Goal: Information Seeking & Learning: Learn about a topic

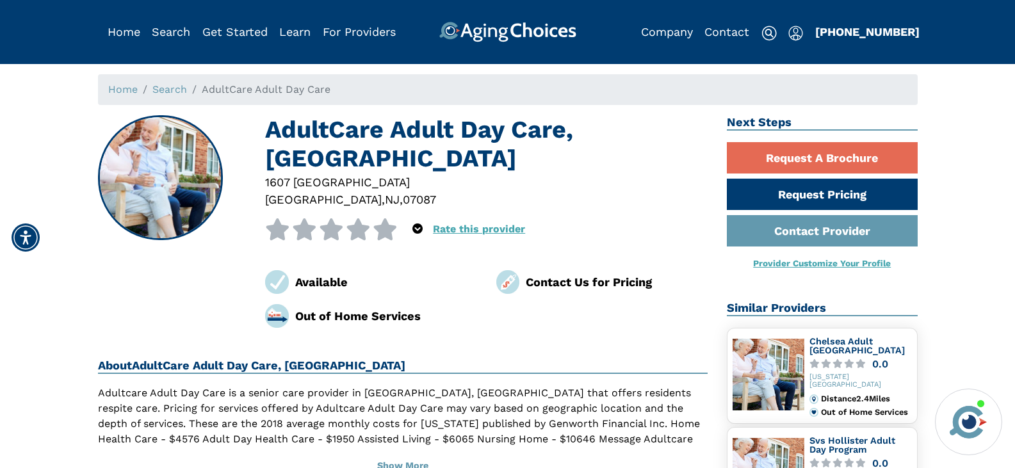
scroll to position [192, 0]
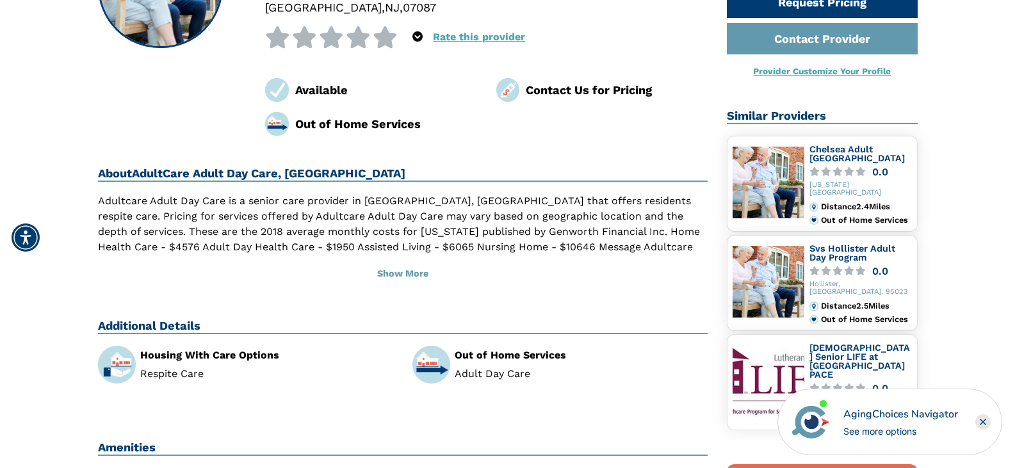
click at [228, 232] on p "Adultcare Adult Day Care is a senior care provider in [GEOGRAPHIC_DATA], [GEOGR…" at bounding box center [403, 231] width 611 height 77
click at [229, 232] on p "Adultcare Adult Day Care is a senior care provider in [GEOGRAPHIC_DATA], [GEOGR…" at bounding box center [403, 231] width 611 height 77
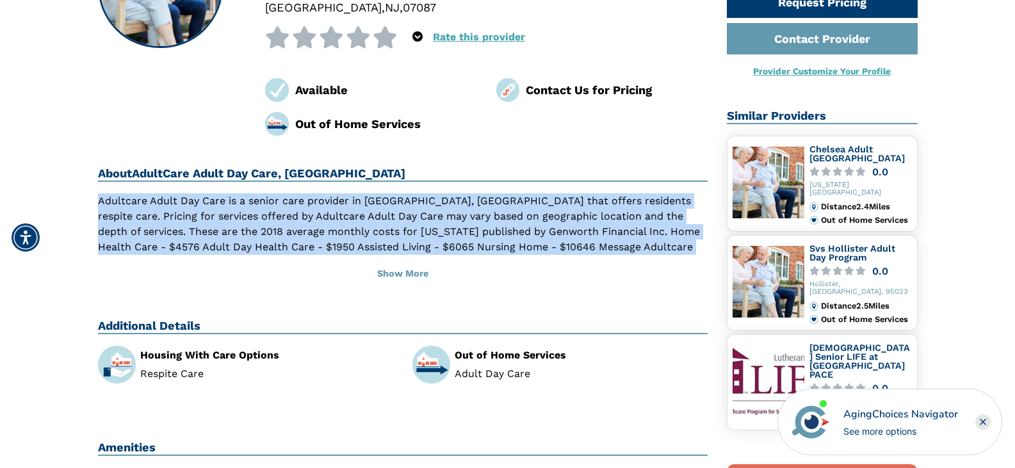
click at [229, 232] on p "Adultcare Adult Day Care is a senior care provider in [GEOGRAPHIC_DATA], [GEOGR…" at bounding box center [403, 231] width 611 height 77
click at [161, 218] on p "Adultcare Adult Day Care is a senior care provider in [GEOGRAPHIC_DATA], [GEOGR…" at bounding box center [403, 231] width 611 height 77
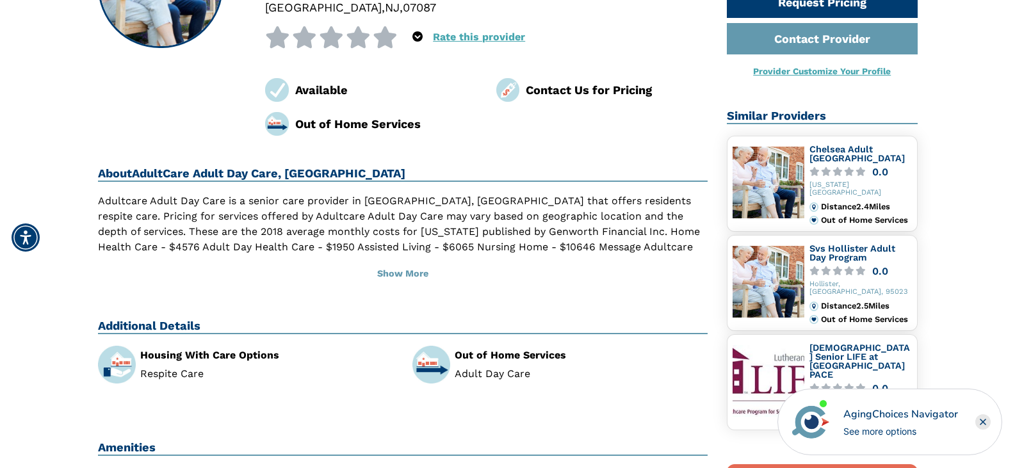
click at [161, 218] on p "Adultcare Adult Day Care is a senior care provider in [GEOGRAPHIC_DATA], [GEOGR…" at bounding box center [403, 231] width 611 height 77
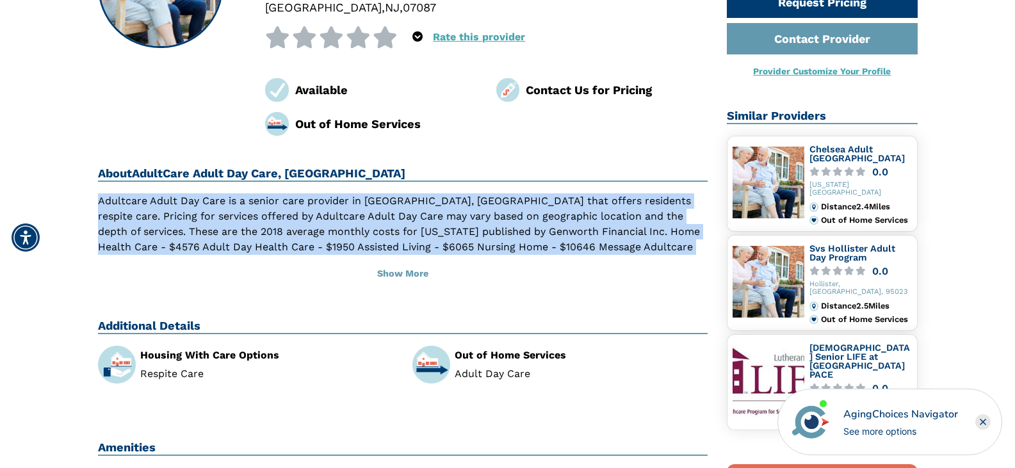
click at [161, 218] on p "Adultcare Adult Day Care is a senior care provider in [GEOGRAPHIC_DATA], [GEOGR…" at bounding box center [403, 231] width 611 height 77
click at [181, 193] on div "About AdultCare Adult Day Care, [GEOGRAPHIC_DATA] [GEOGRAPHIC_DATA] Adultcare A…" at bounding box center [403, 228] width 611 height 122
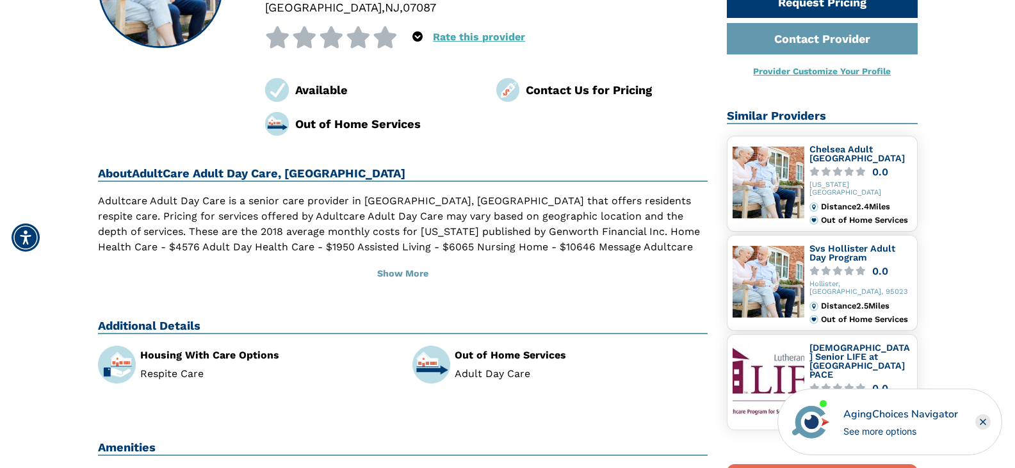
click at [181, 193] on div "About AdultCare Adult Day Care, [GEOGRAPHIC_DATA] [GEOGRAPHIC_DATA] Adultcare A…" at bounding box center [403, 228] width 611 height 122
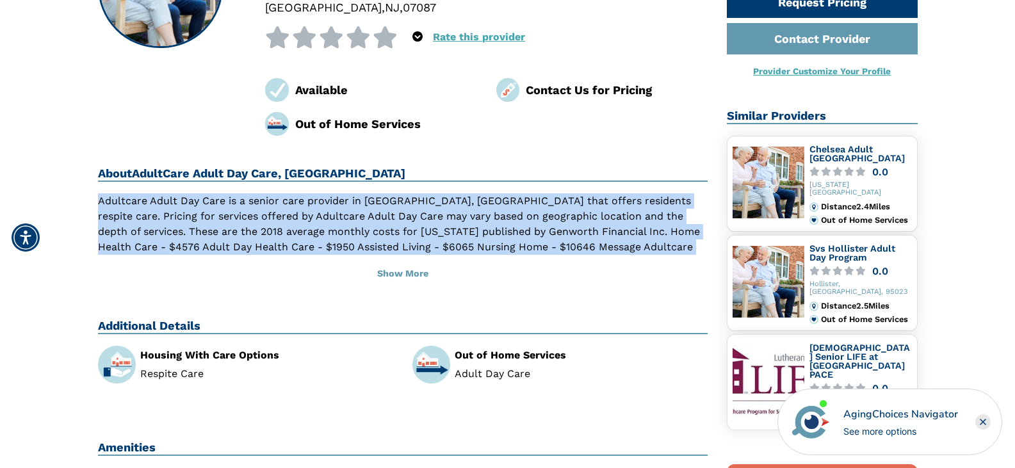
click at [181, 193] on div "About AdultCare Adult Day Care, [GEOGRAPHIC_DATA] [GEOGRAPHIC_DATA] Adultcare A…" at bounding box center [403, 228] width 611 height 122
click at [222, 200] on p "Adultcare Adult Day Care is a senior care provider in [GEOGRAPHIC_DATA], [GEOGR…" at bounding box center [403, 231] width 611 height 77
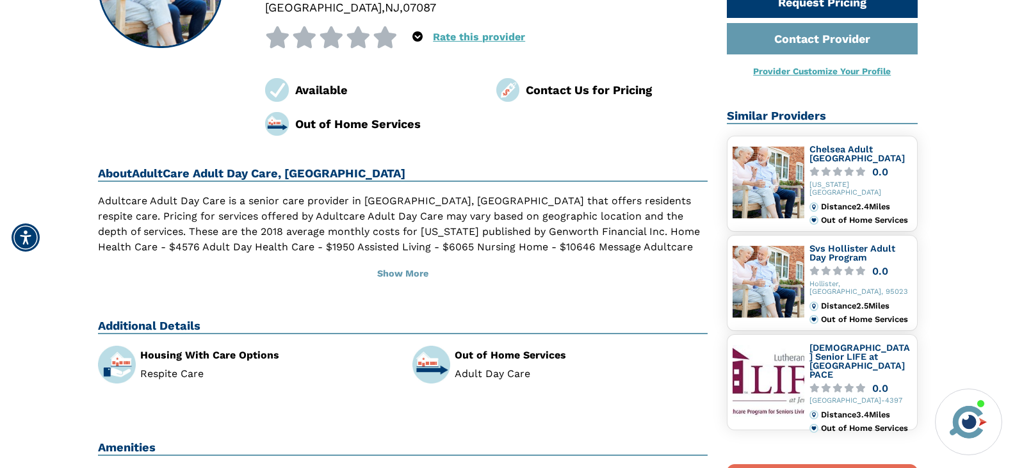
click at [290, 238] on p "Adultcare Adult Day Care is a senior care provider in [GEOGRAPHIC_DATA], [GEOGR…" at bounding box center [403, 231] width 611 height 77
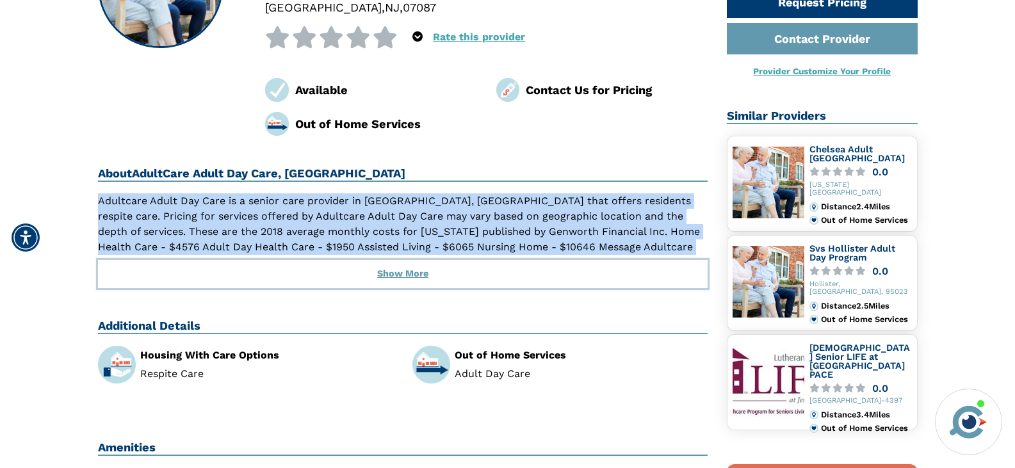
click at [416, 273] on button "Show More" at bounding box center [403, 274] width 611 height 28
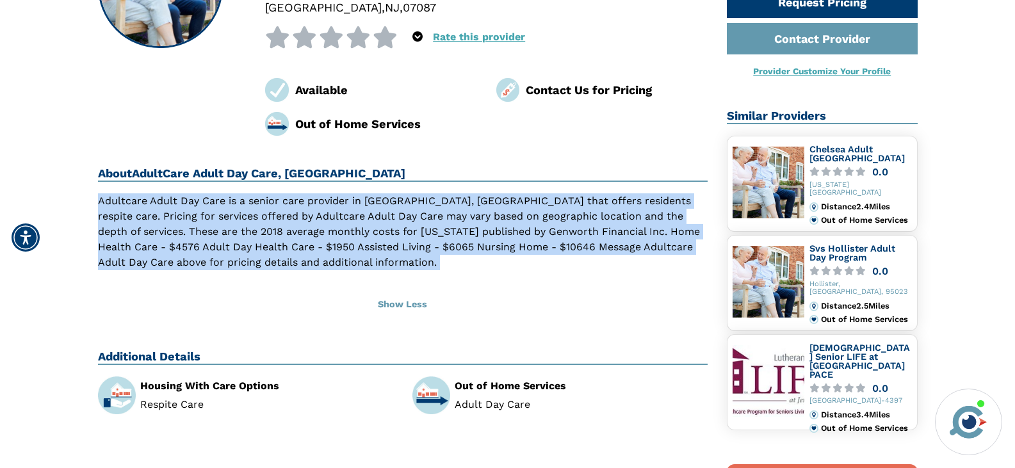
click at [388, 250] on p "Adultcare Adult Day Care is a senior care provider in [GEOGRAPHIC_DATA], [GEOGR…" at bounding box center [403, 231] width 611 height 77
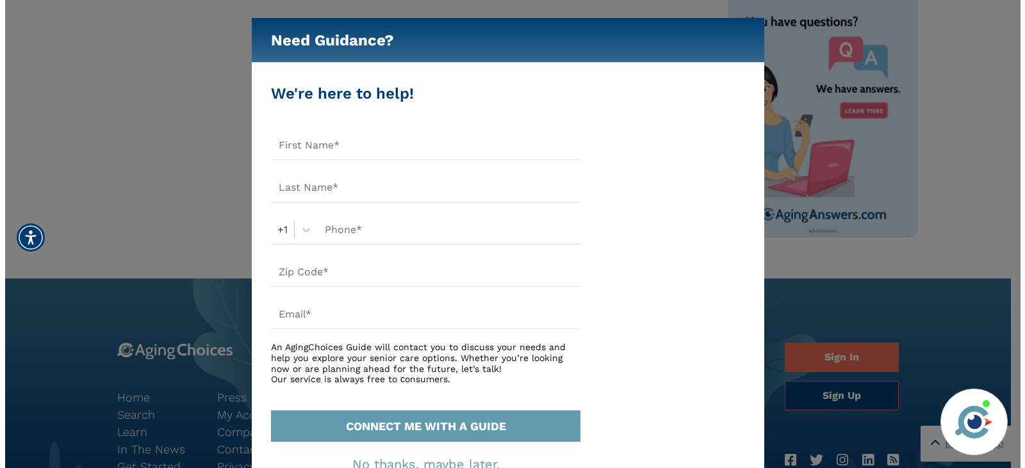
scroll to position [705, 0]
